Goal: Task Accomplishment & Management: Manage account settings

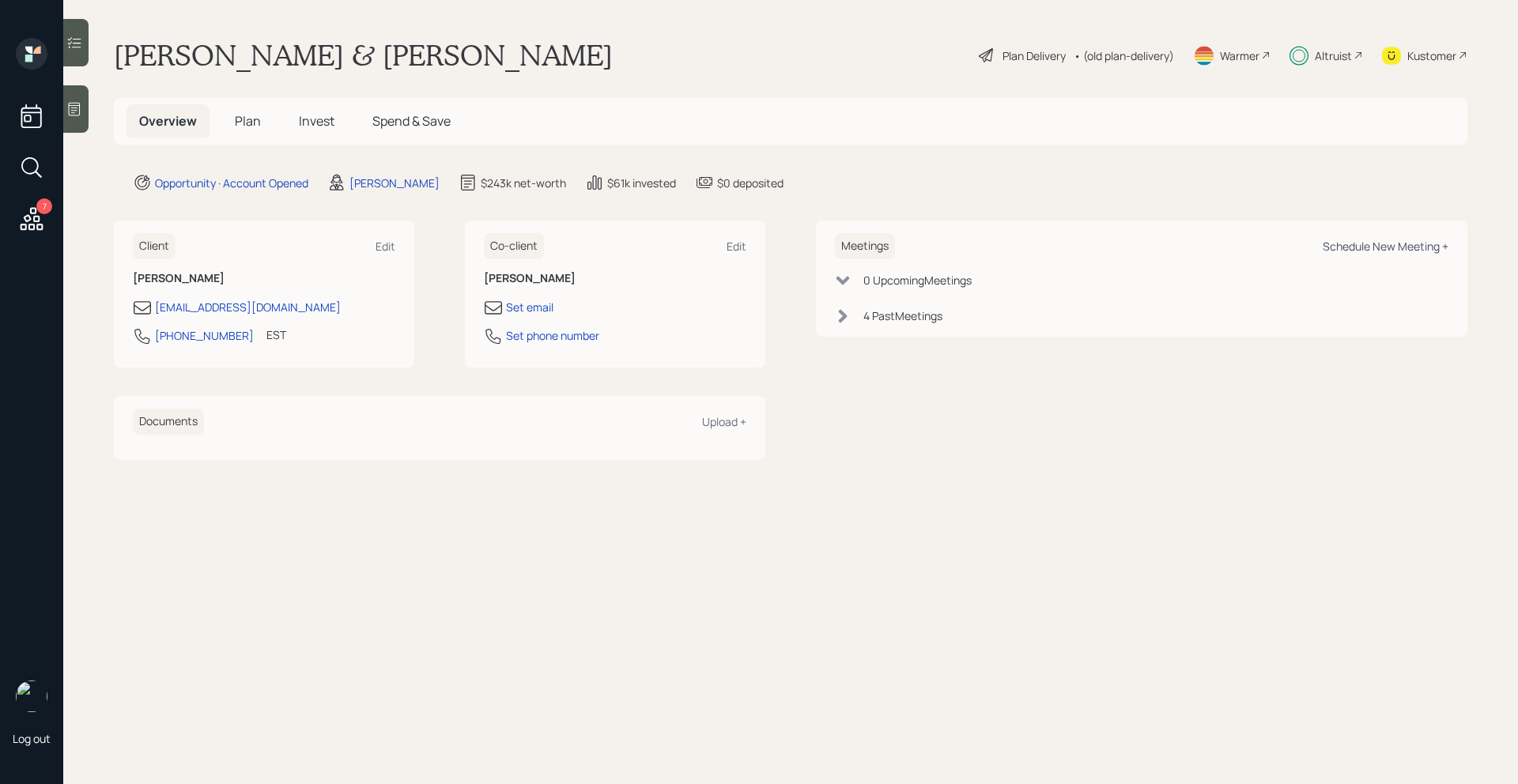
click at [1372, 248] on div "Schedule New Meeting +" at bounding box center [1386, 246] width 126 height 15
select select "bffa7908-1b2a-4c79-9bb6-f0ec9aed22d3"
